Goal: Task Accomplishment & Management: Manage account settings

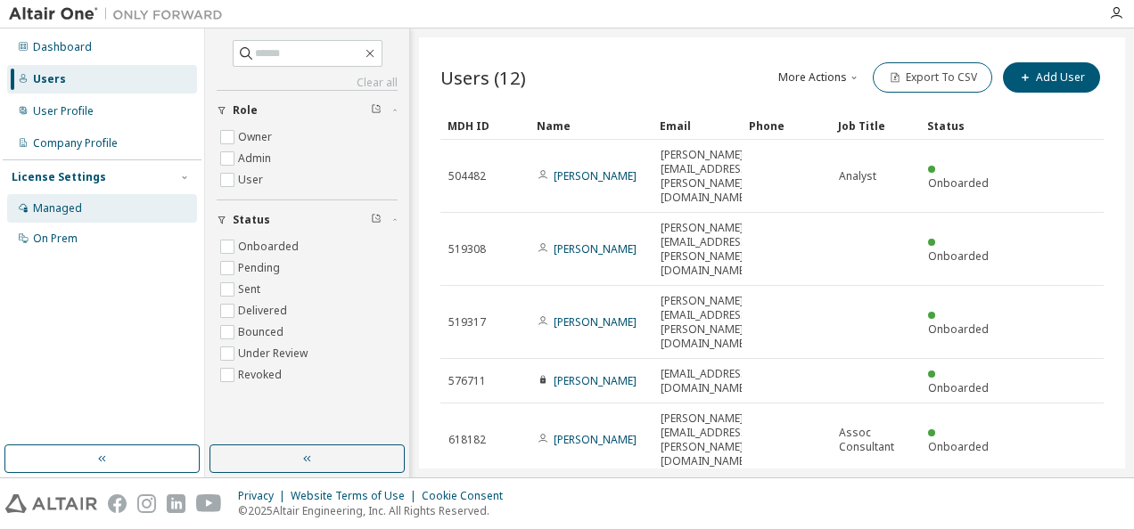
click at [69, 207] on div "Managed" at bounding box center [57, 208] width 49 height 14
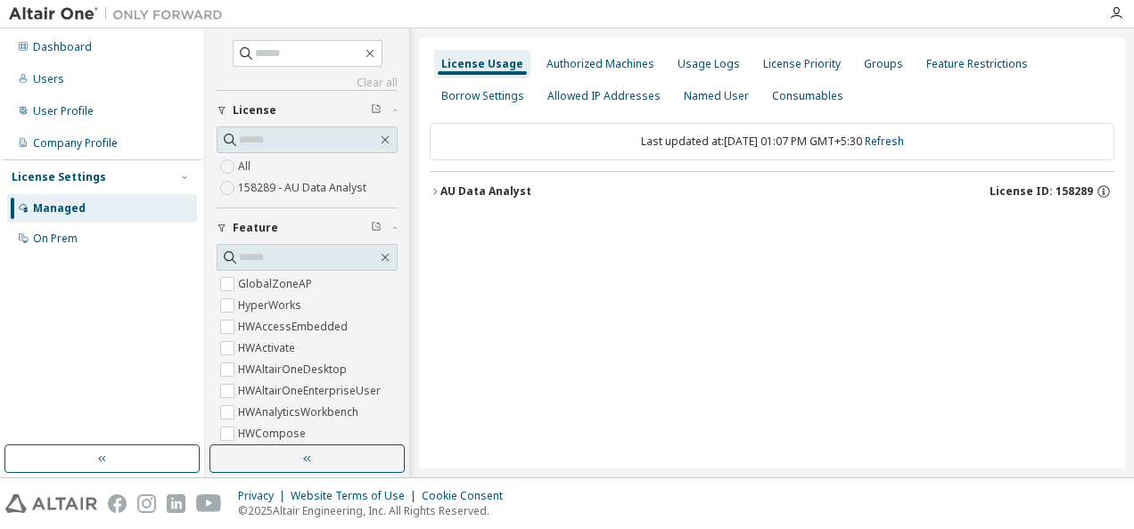
click at [439, 187] on icon "button" at bounding box center [435, 191] width 11 height 11
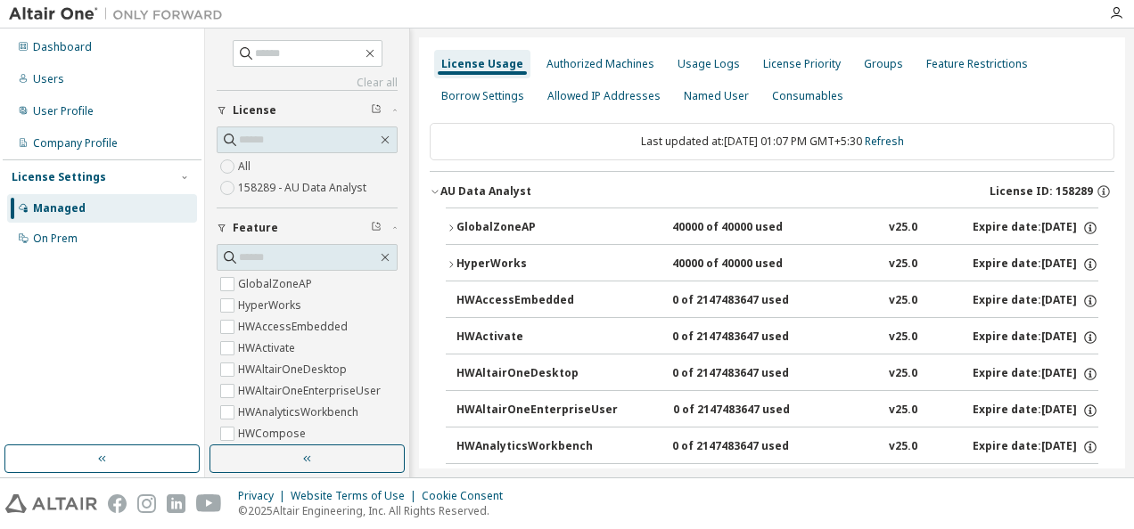
drag, startPoint x: 355, startPoint y: 232, endPoint x: 521, endPoint y: 524, distance: 336.1
click at [521, 524] on div "Dashboard Users User Profile Company Profile License Settings Managed On Prem C…" at bounding box center [567, 264] width 1134 height 529
click at [103, 81] on div "Users" at bounding box center [102, 79] width 190 height 29
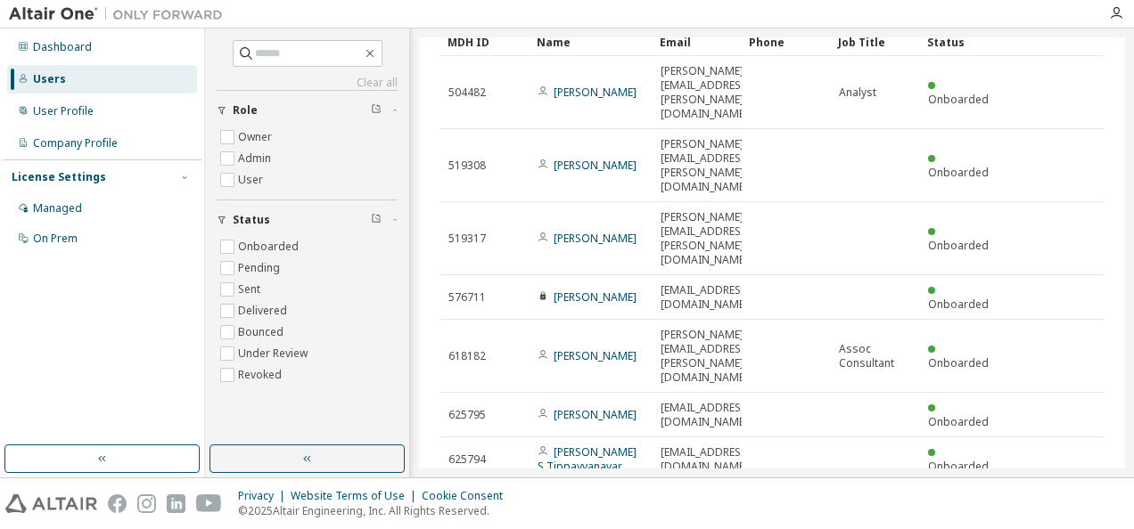
scroll to position [80, 0]
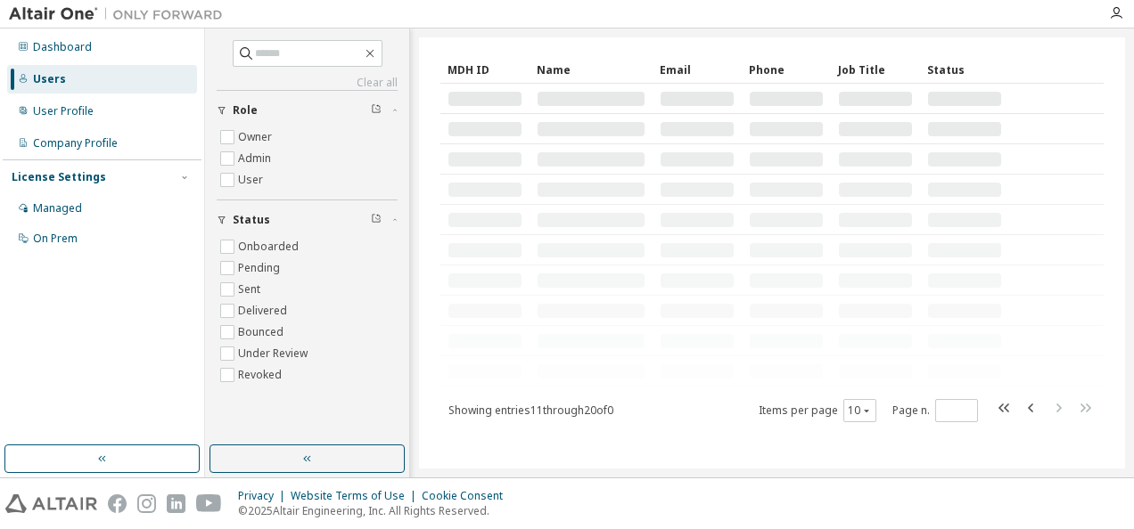
scroll to position [0, 0]
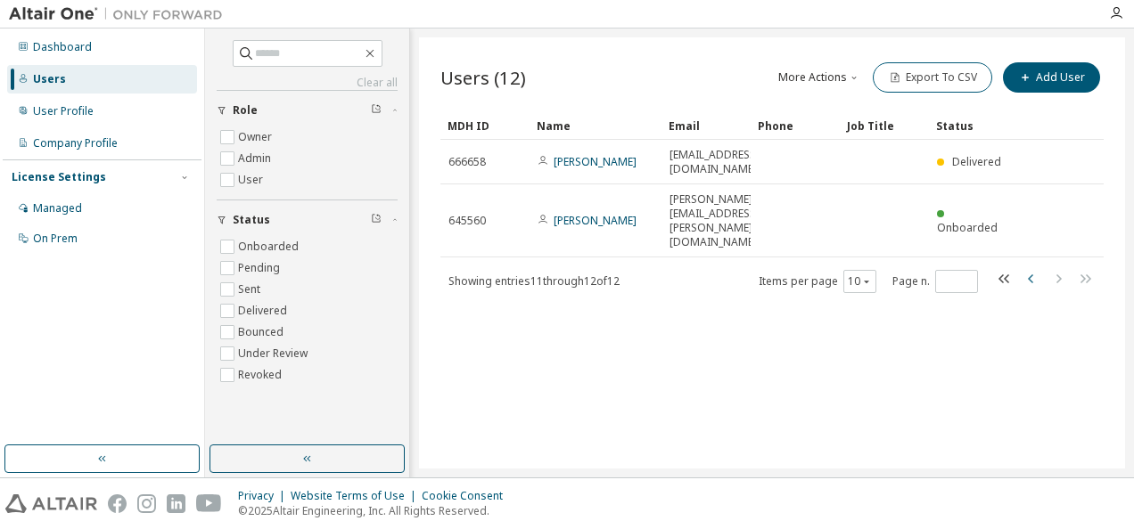
click at [1026, 268] on icon "button" at bounding box center [1031, 278] width 21 height 21
type input "*"
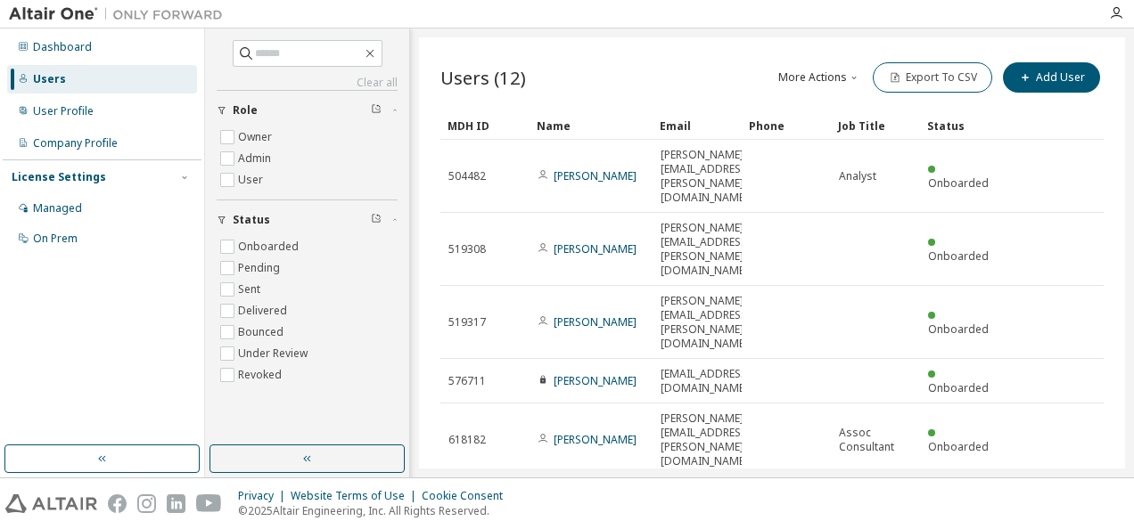
scroll to position [85, 0]
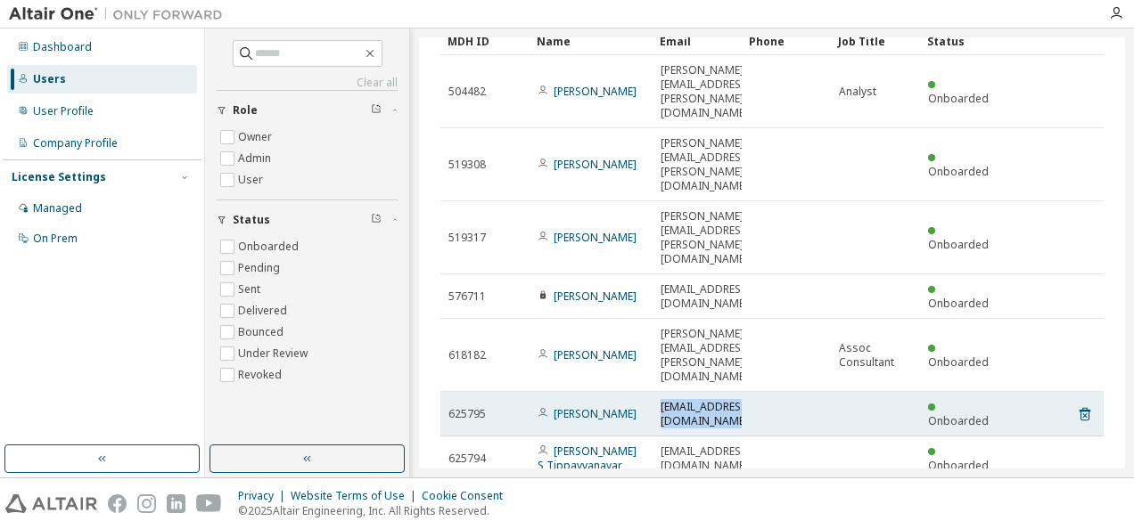
drag, startPoint x: 661, startPoint y: 235, endPoint x: 800, endPoint y: 249, distance: 139.7
click at [800, 392] on tr "625795 Abdullah Khan abdullah.khan2@iqvia.com Onboarded" at bounding box center [771, 414] width 663 height 45
